Goal: Task Accomplishment & Management: Manage account settings

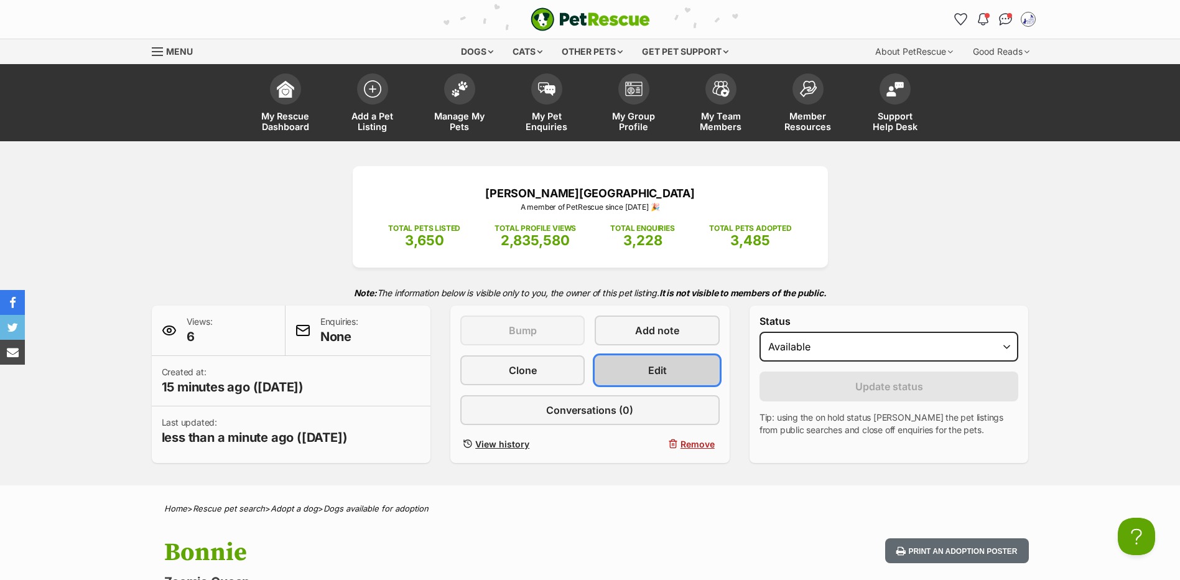
click at [631, 378] on link "Edit" at bounding box center [657, 370] width 124 height 30
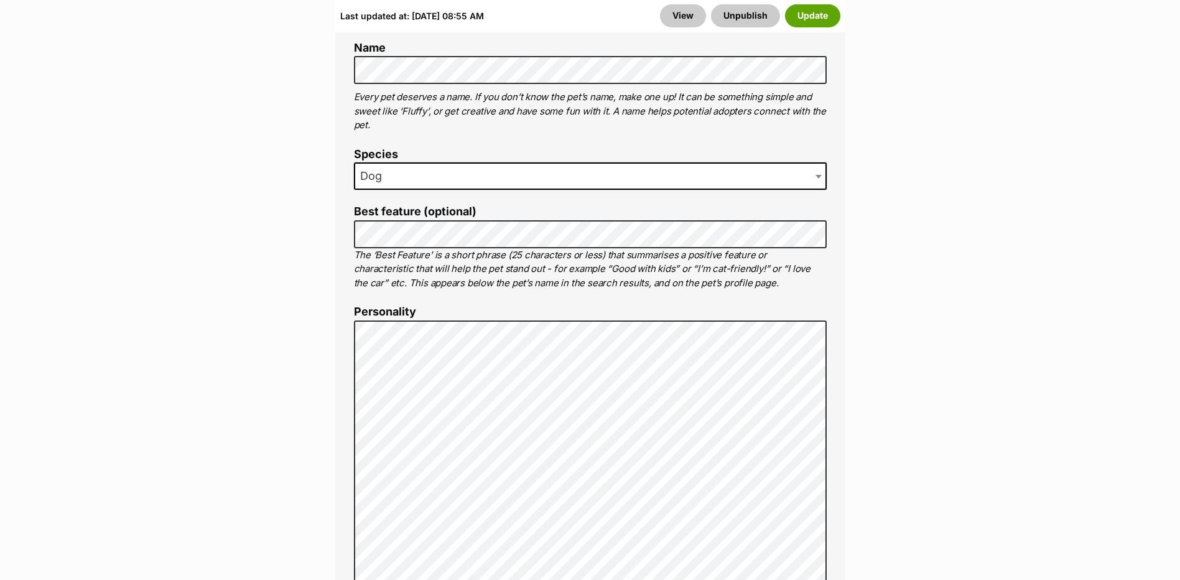
scroll to position [1062, 0]
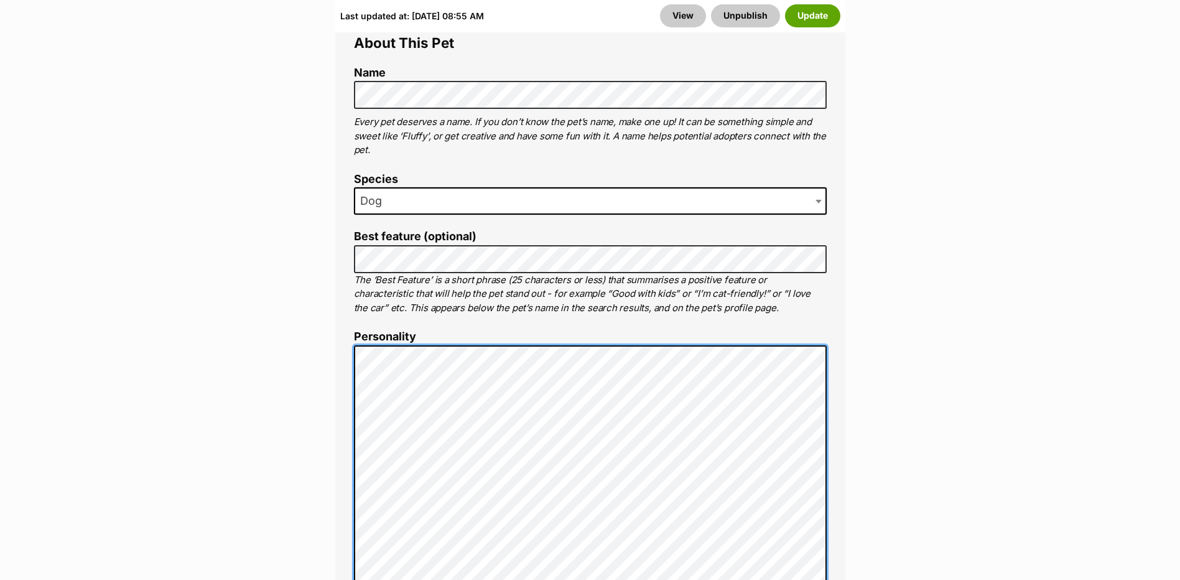
scroll to position [905, 0]
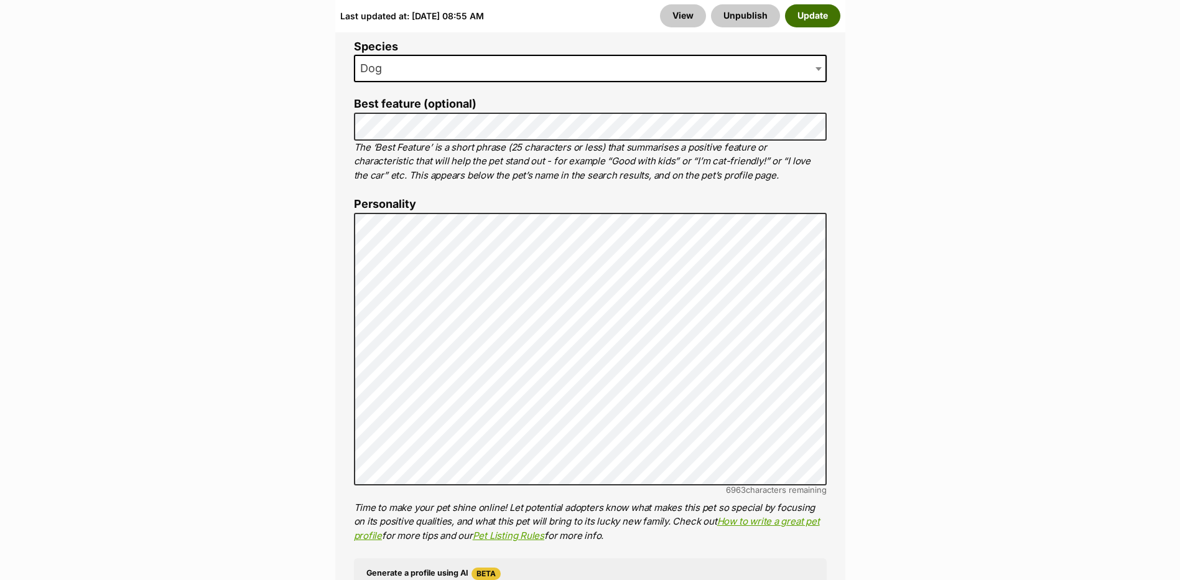
click at [800, 15] on button "Update" at bounding box center [812, 15] width 55 height 22
